Goal: Task Accomplishment & Management: Manage account settings

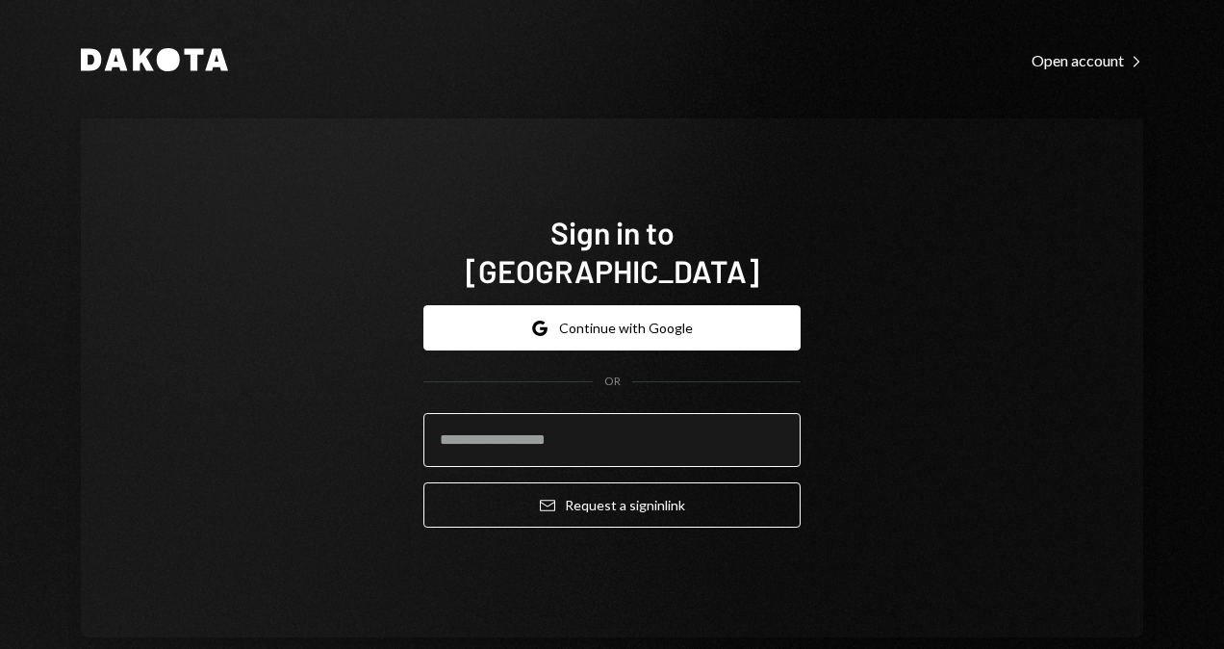
click at [492, 435] on input "email" at bounding box center [611, 440] width 377 height 54
click at [361, 341] on div "Sign in to [GEOGRAPHIC_DATA] Google Continue with Google OR Email Request a sig…" at bounding box center [612, 377] width 1063 height 519
click at [485, 437] on input "email" at bounding box center [611, 440] width 377 height 54
type input "**********"
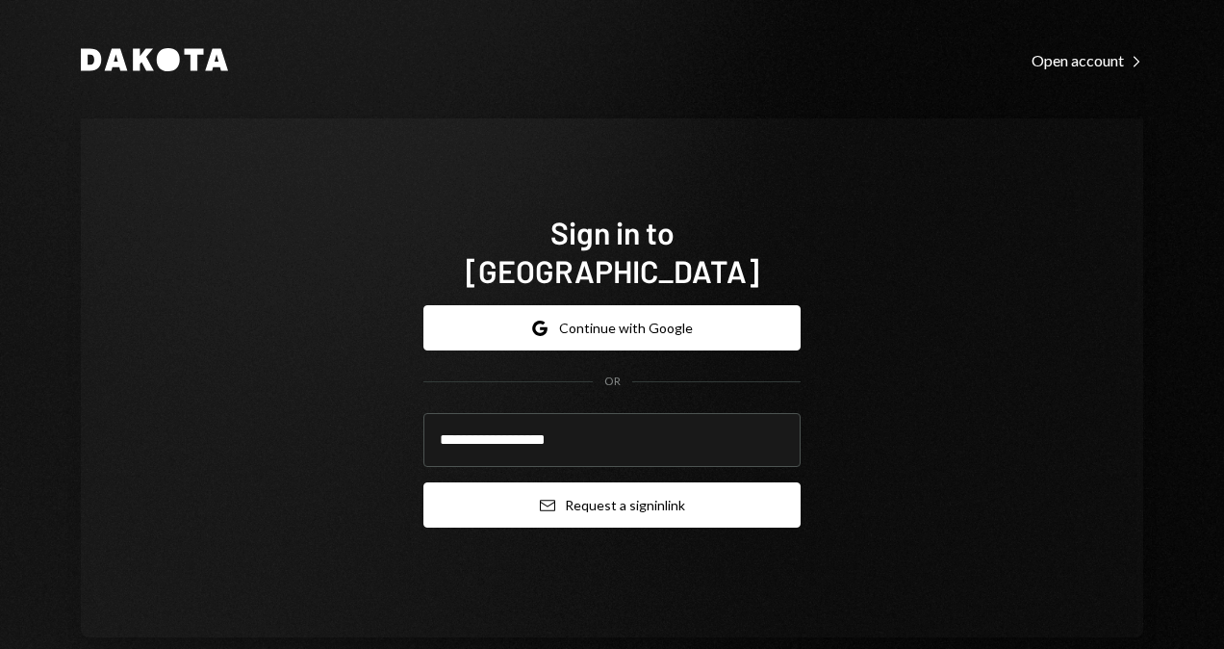
click at [545, 500] on icon "submit" at bounding box center [547, 506] width 15 height 12
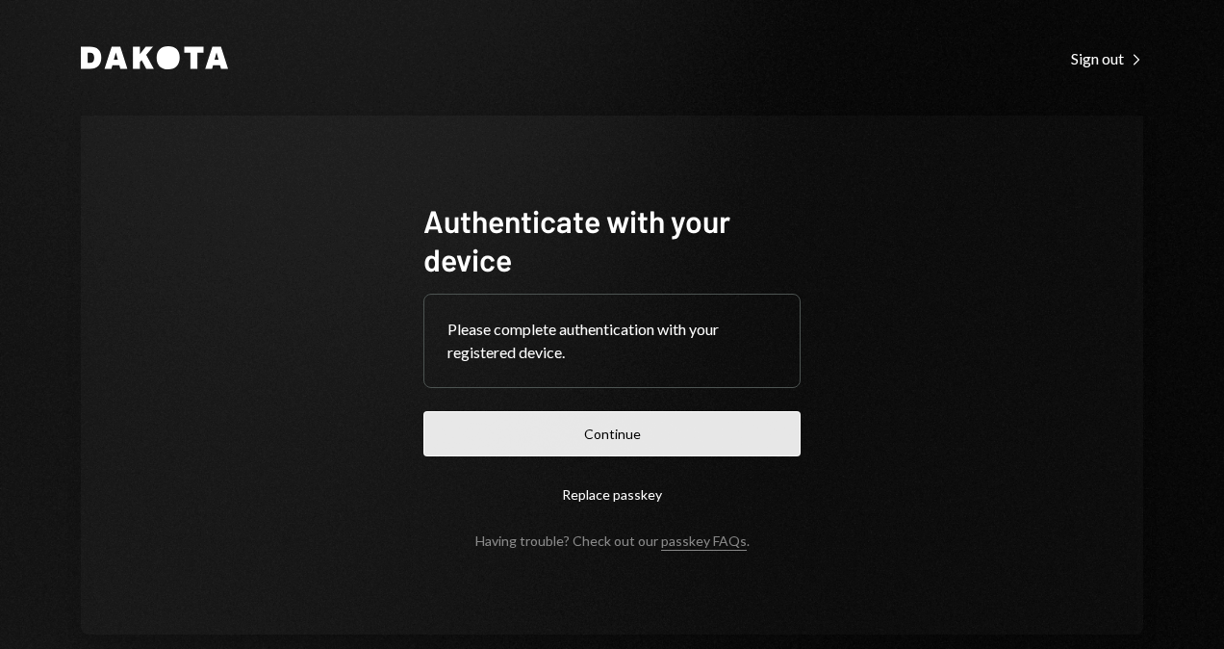
click at [668, 421] on button "Continue" at bounding box center [611, 433] width 377 height 45
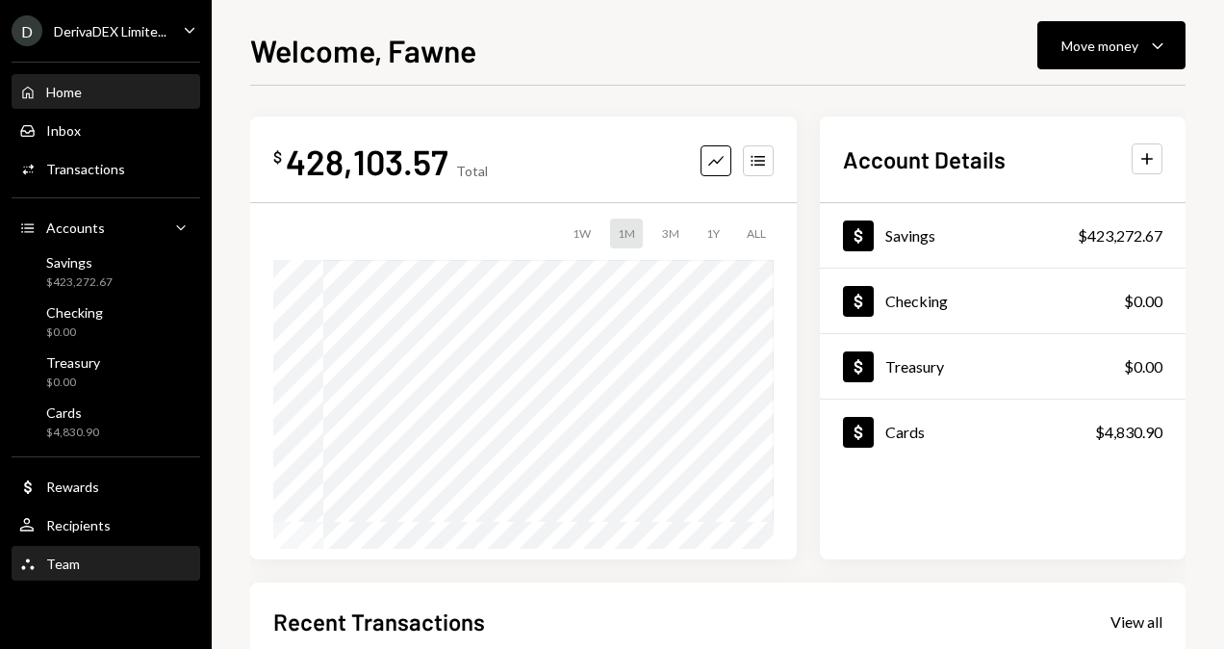
click at [60, 553] on div "Team Team" at bounding box center [105, 564] width 173 height 33
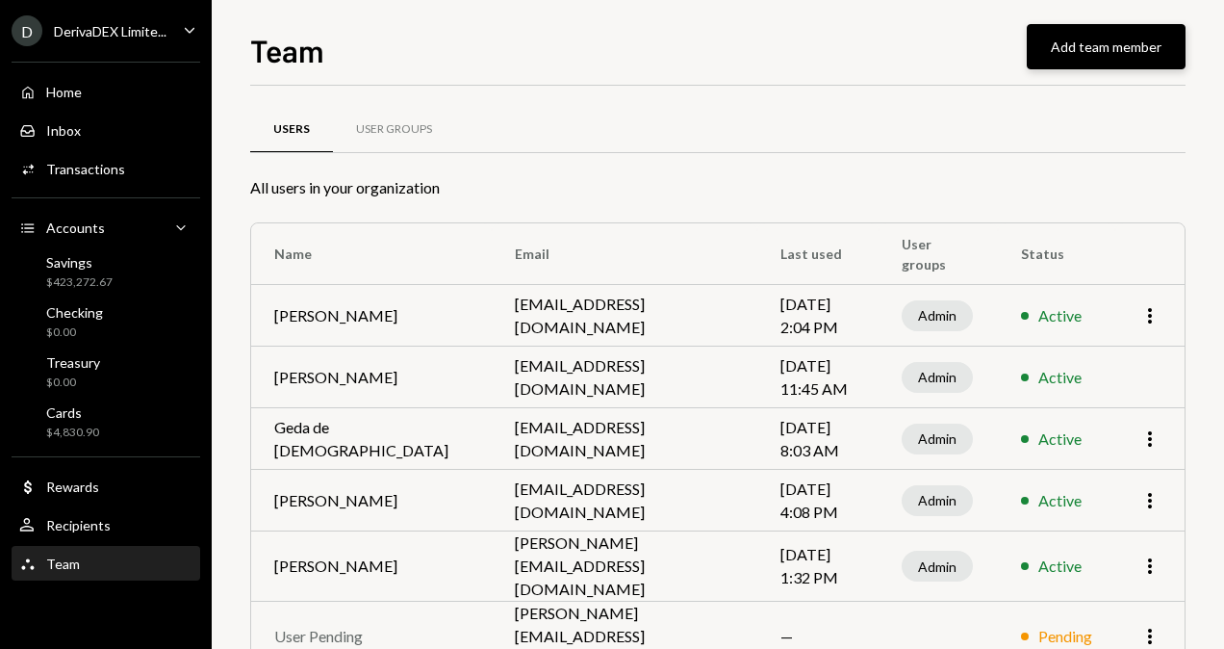
click at [1109, 35] on button "Add team member" at bounding box center [1106, 46] width 159 height 45
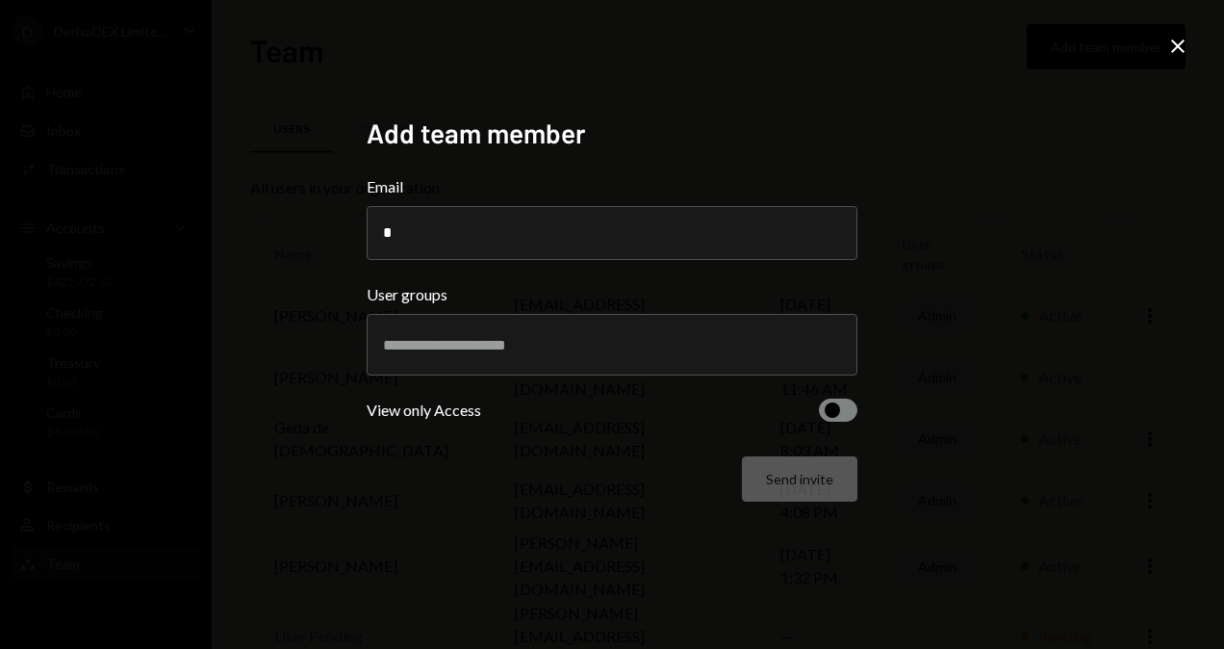
type input "**********"
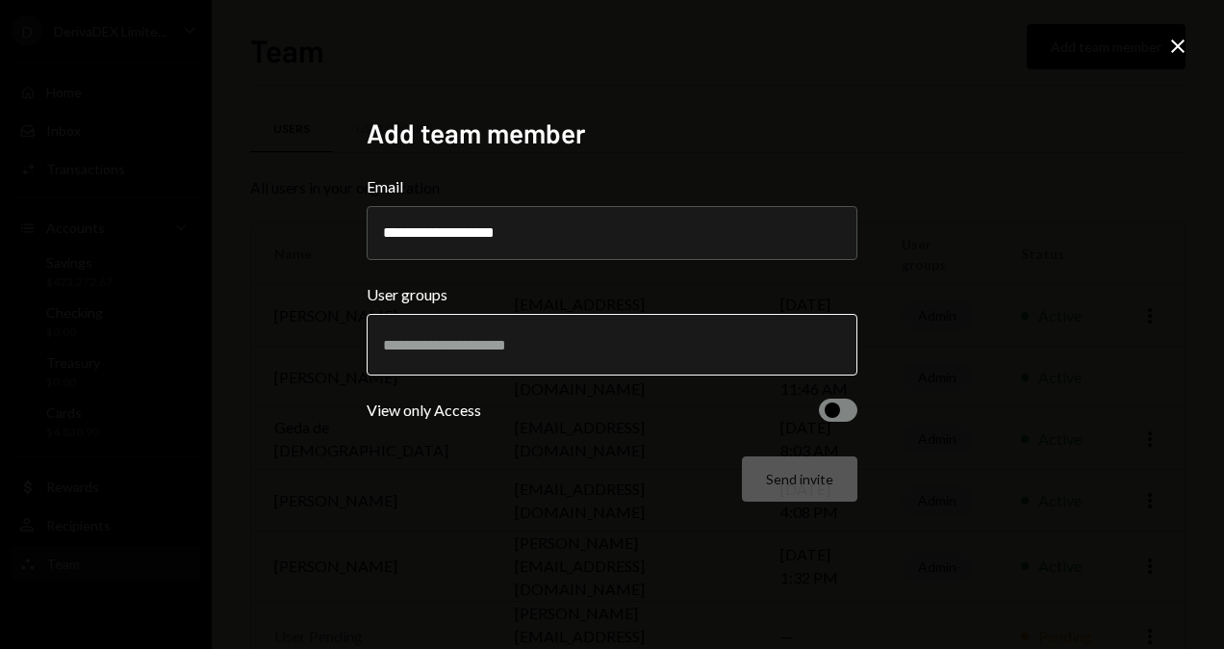
click at [648, 341] on input "text" at bounding box center [612, 344] width 458 height 17
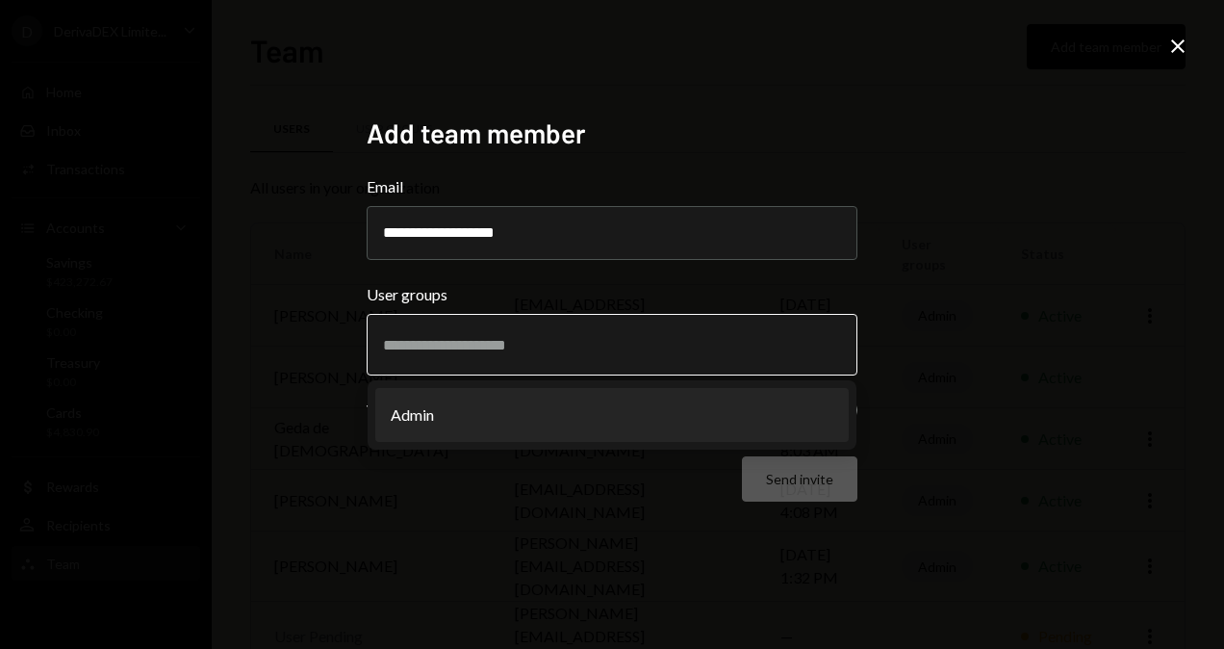
click at [529, 423] on li "Admin" at bounding box center [612, 415] width 474 height 54
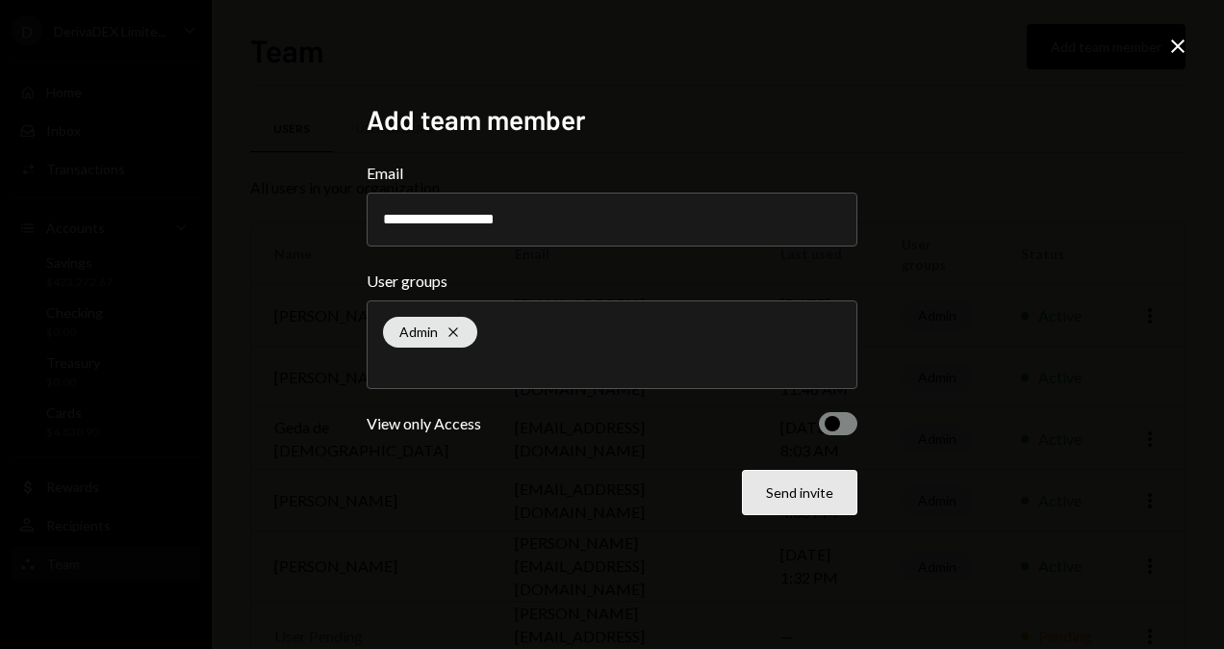
click at [807, 497] on button "Send invite" at bounding box center [799, 492] width 115 height 45
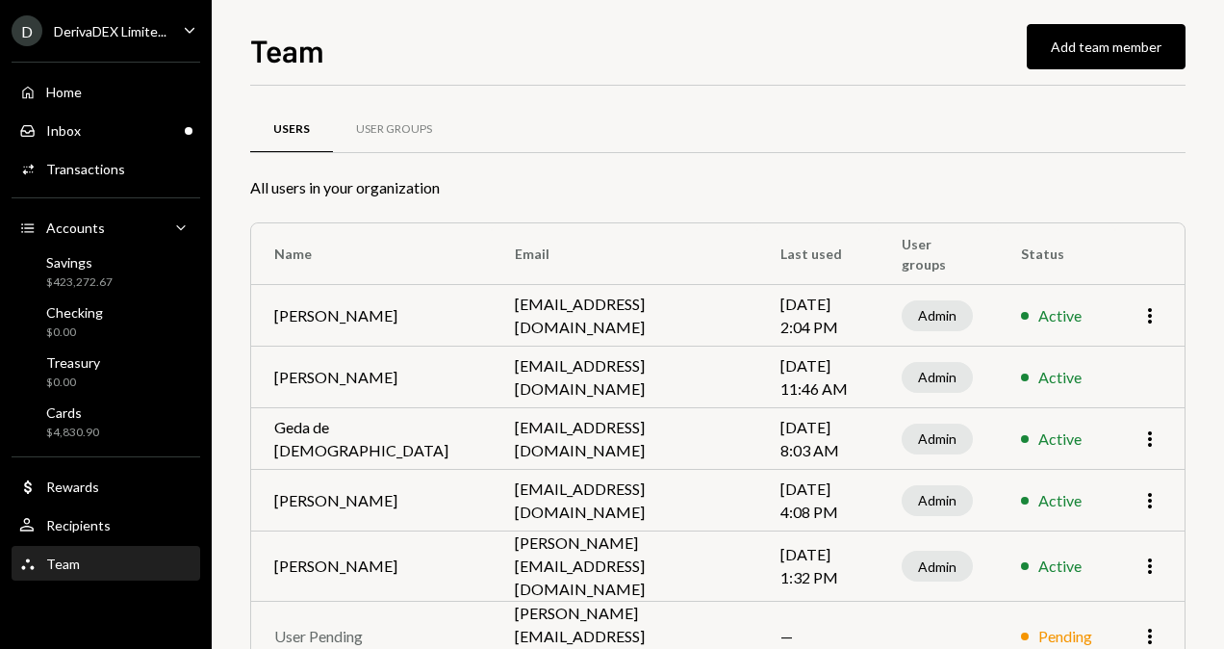
scroll to position [109, 0]
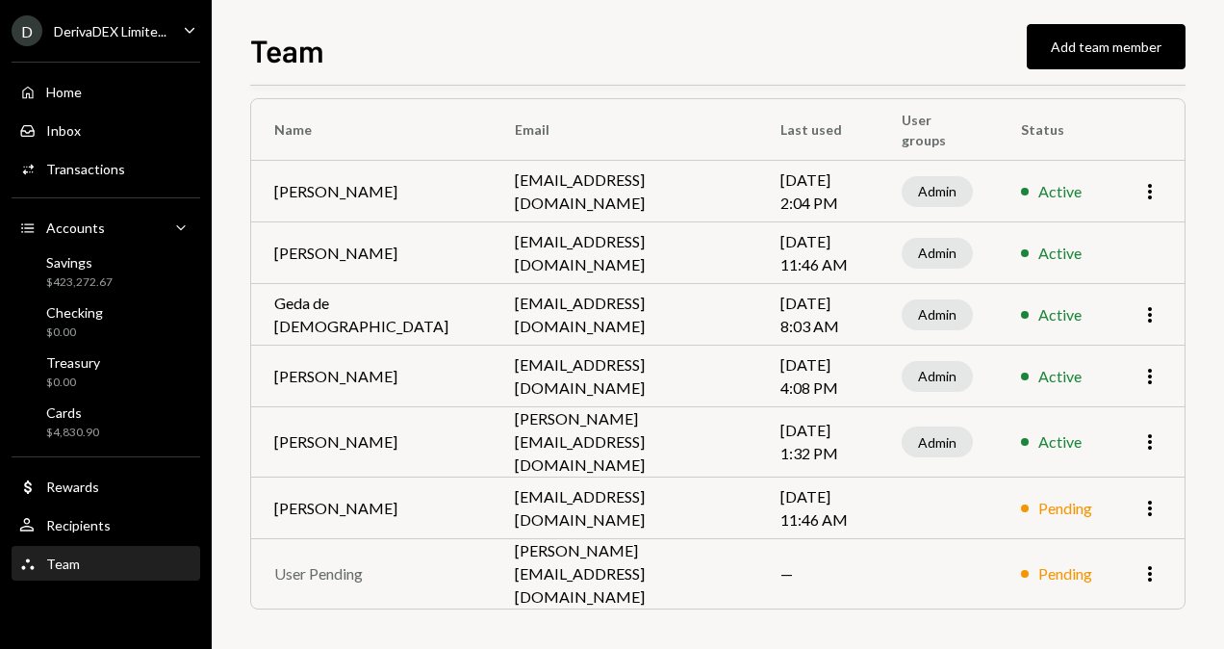
scroll to position [202, 0]
click at [1146, 503] on icon "More" at bounding box center [1150, 508] width 23 height 23
click at [203, 35] on div "D DerivaDEX Limite... Caret Down" at bounding box center [106, 30] width 212 height 31
click at [407, 44] on div "Team Add team member" at bounding box center [718, 48] width 936 height 42
click at [73, 120] on div "Inbox Inbox" at bounding box center [105, 131] width 173 height 33
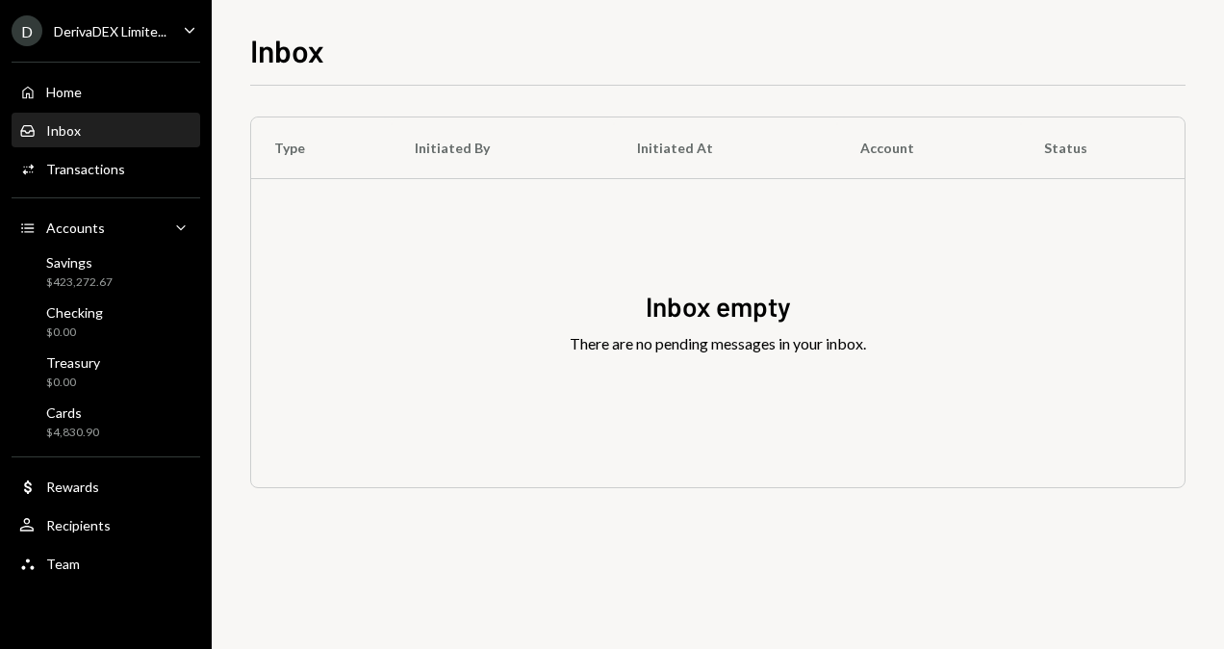
click at [170, 25] on div "D DerivaDEX Limite... Caret Down" at bounding box center [106, 30] width 212 height 31
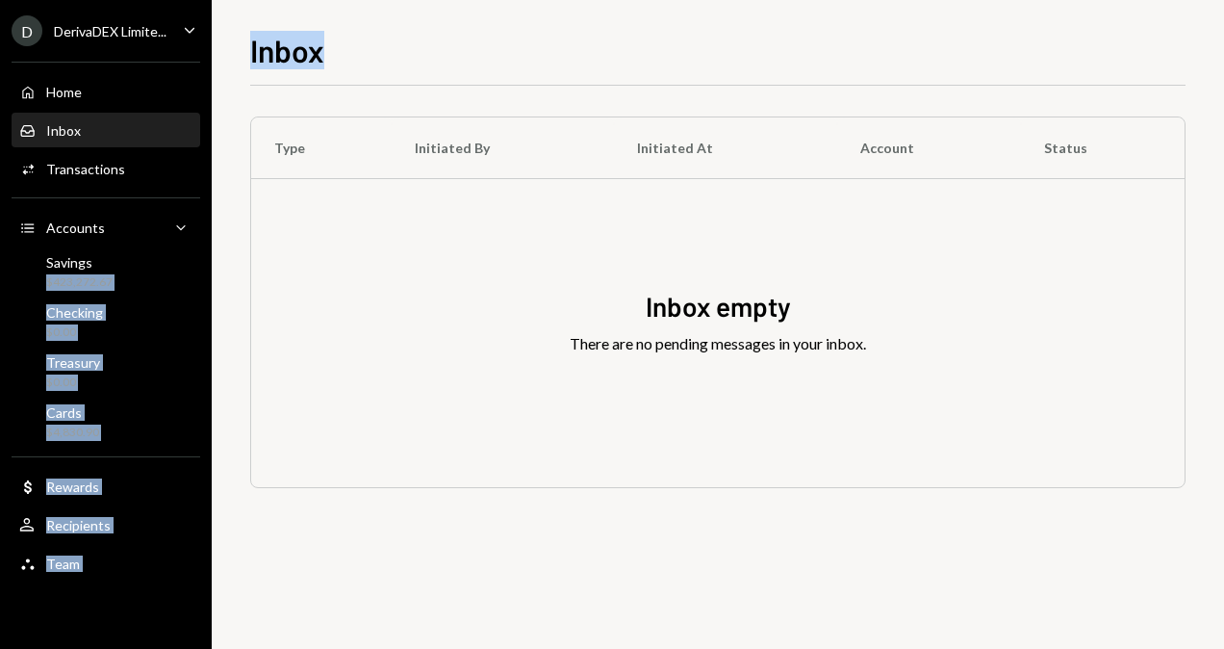
drag, startPoint x: 450, startPoint y: 392, endPoint x: 234, endPoint y: 258, distance: 254.6
click at [234, 258] on div "D DerivaDEX Limite... Caret Down Home Home Inbox Inbox Activities Transactions …" at bounding box center [612, 324] width 1224 height 649
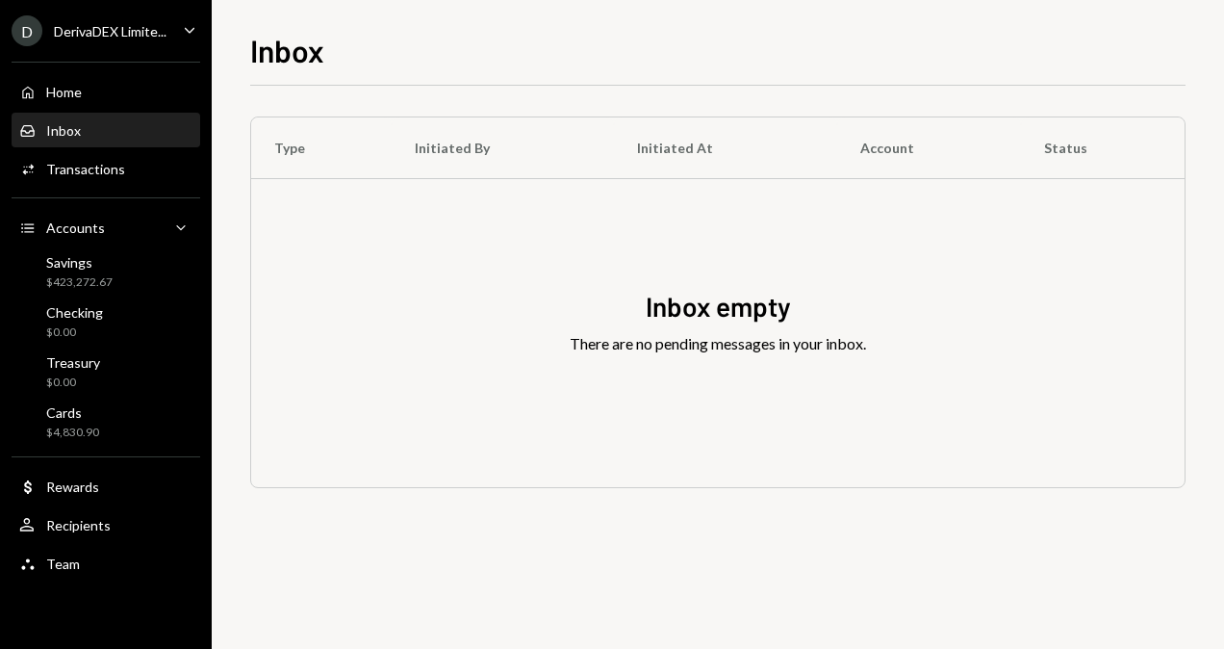
drag, startPoint x: 234, startPoint y: 258, endPoint x: 321, endPoint y: 343, distance: 121.8
click at [321, 343] on div "Inbox empty There are no pending messages in your inbox." at bounding box center [718, 333] width 934 height 308
click at [94, 63] on div "Main" at bounding box center [106, 62] width 189 height 1
click at [96, 89] on div "Home Home" at bounding box center [105, 92] width 173 height 17
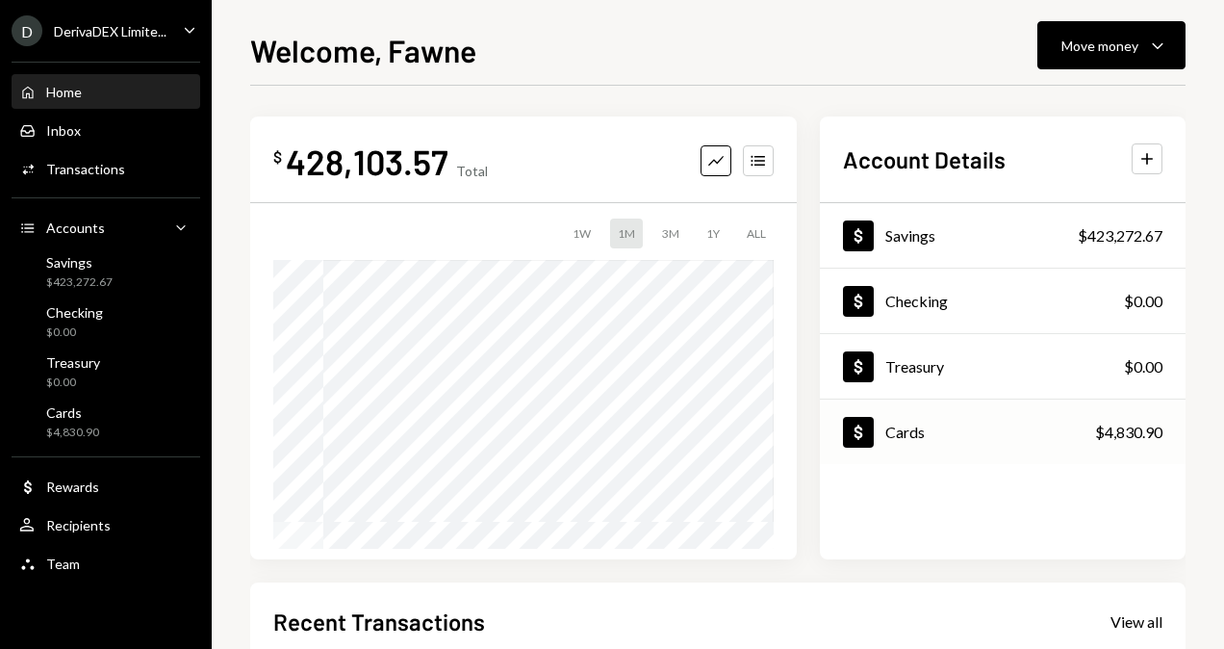
click at [1088, 434] on div "Dollar Cards $4,830.90" at bounding box center [1003, 432] width 366 height 63
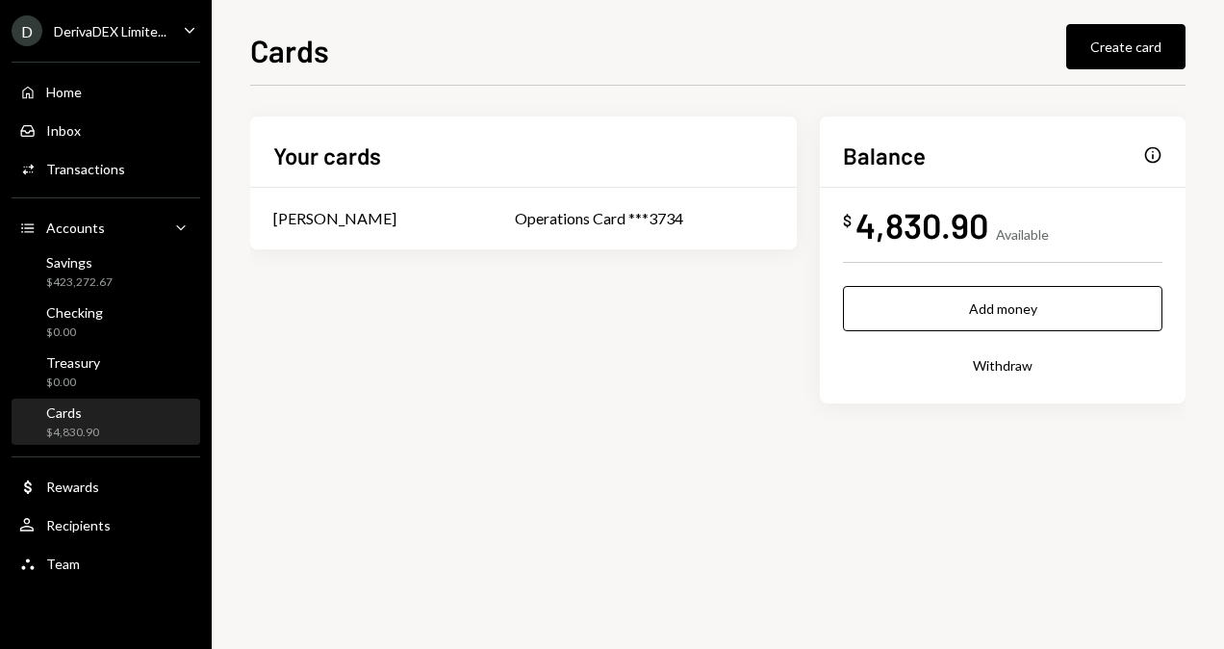
click at [264, 495] on div "Your cards Glenn Kennedy Operations Card ***3734 Balance Info $ 4,830.90 Availa…" at bounding box center [718, 367] width 936 height 563
